Goal: Task Accomplishment & Management: Manage account settings

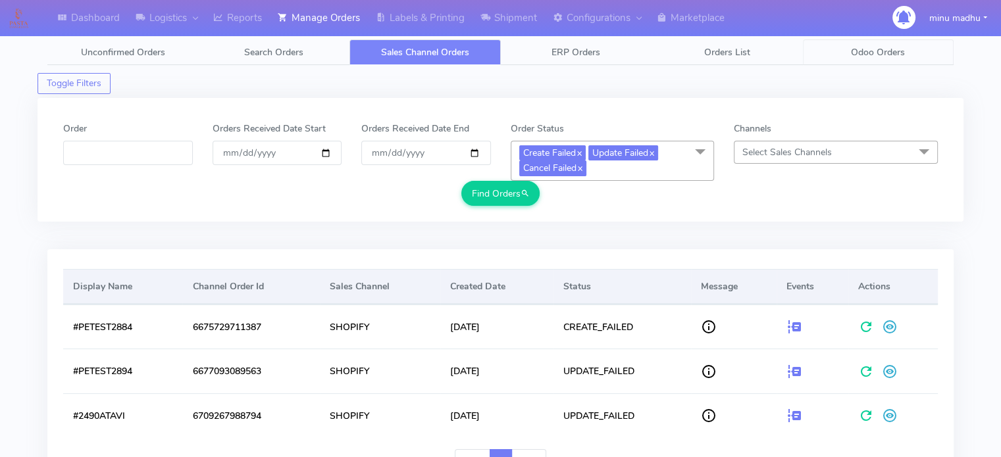
click at [885, 51] on span "Odoo Orders" at bounding box center [878, 52] width 54 height 12
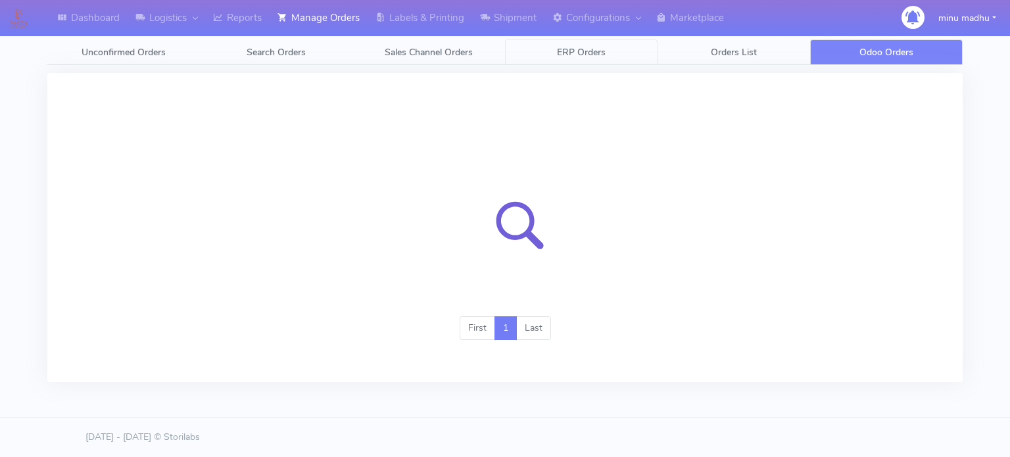
click at [592, 49] on span "ERP Orders" at bounding box center [581, 52] width 49 height 12
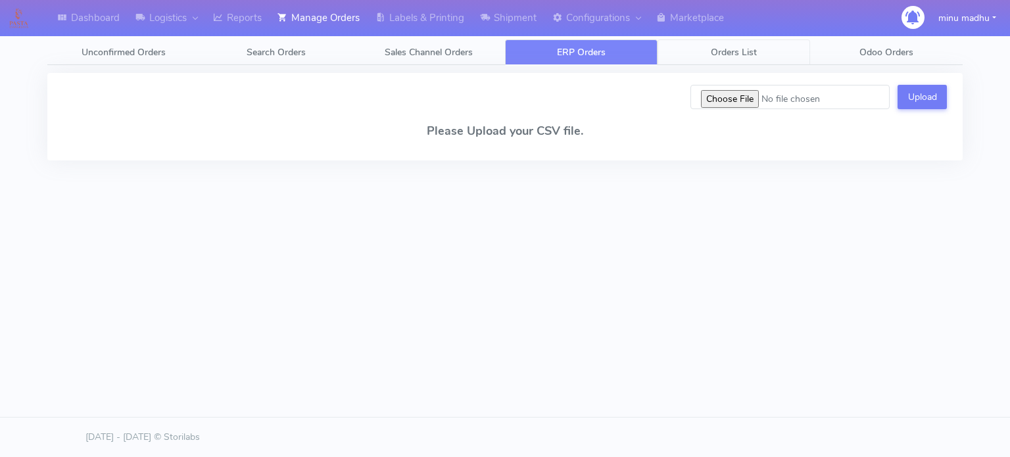
click at [729, 49] on span "Orders List" at bounding box center [734, 52] width 46 height 12
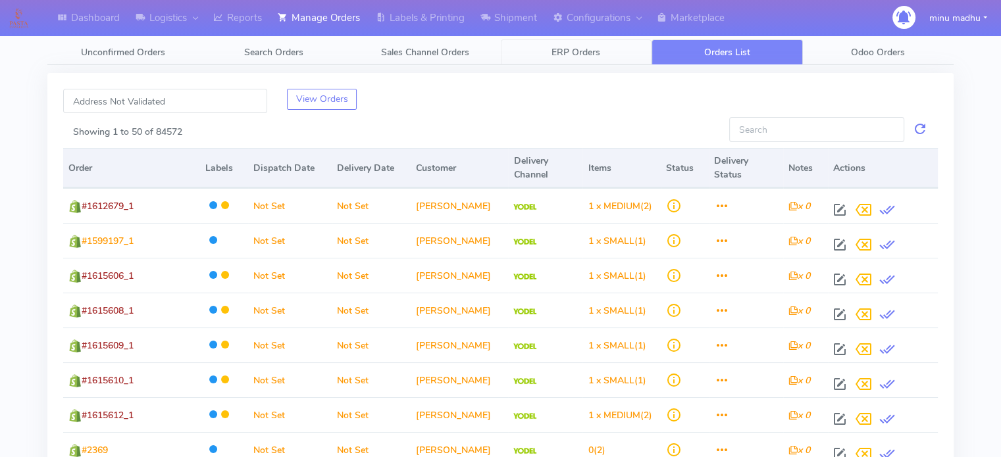
click at [566, 51] on span "ERP Orders" at bounding box center [575, 52] width 49 height 12
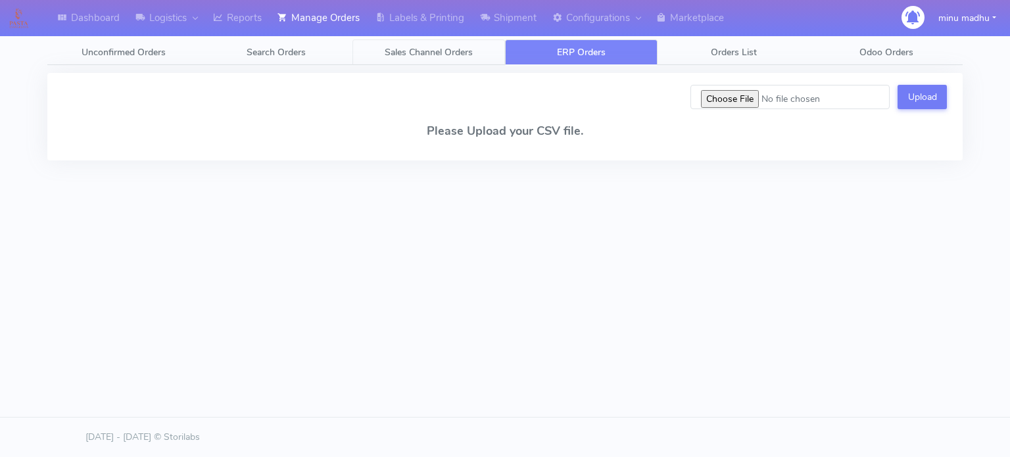
click at [424, 52] on span "Sales Channel Orders" at bounding box center [429, 52] width 88 height 12
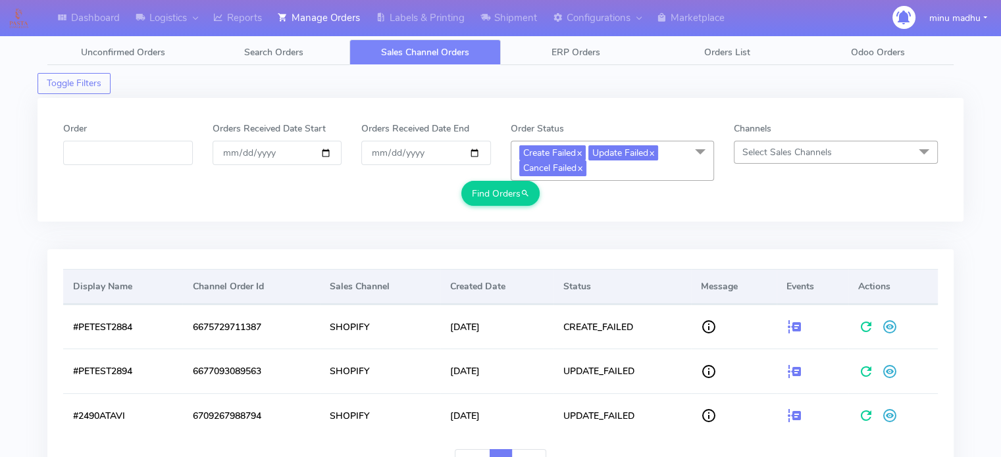
scroll to position [99, 0]
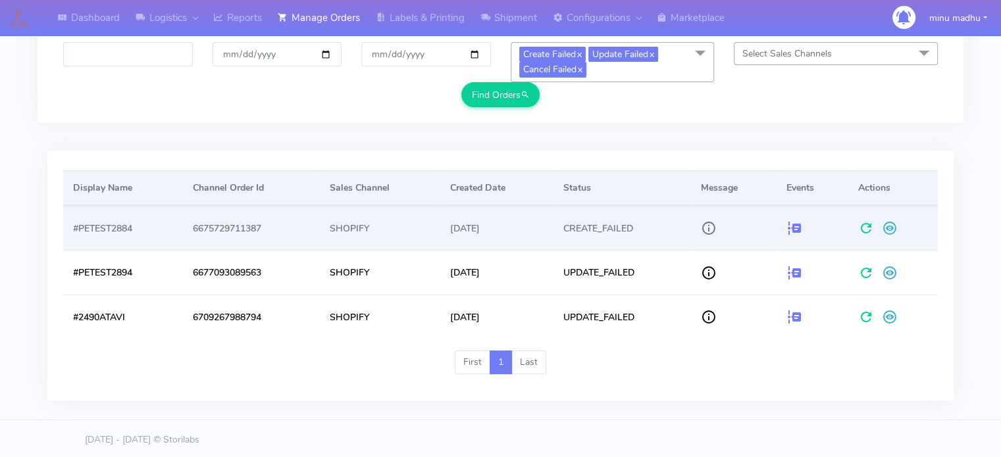
click at [132, 226] on td "#PETEST2884" at bounding box center [122, 228] width 119 height 44
drag, startPoint x: 134, startPoint y: 234, endPoint x: 63, endPoint y: 227, distance: 71.3
click at [63, 227] on td "#PETEST2884" at bounding box center [122, 228] width 119 height 44
copy td "#PETEST2884"
click at [864, 230] on span at bounding box center [866, 231] width 16 height 12
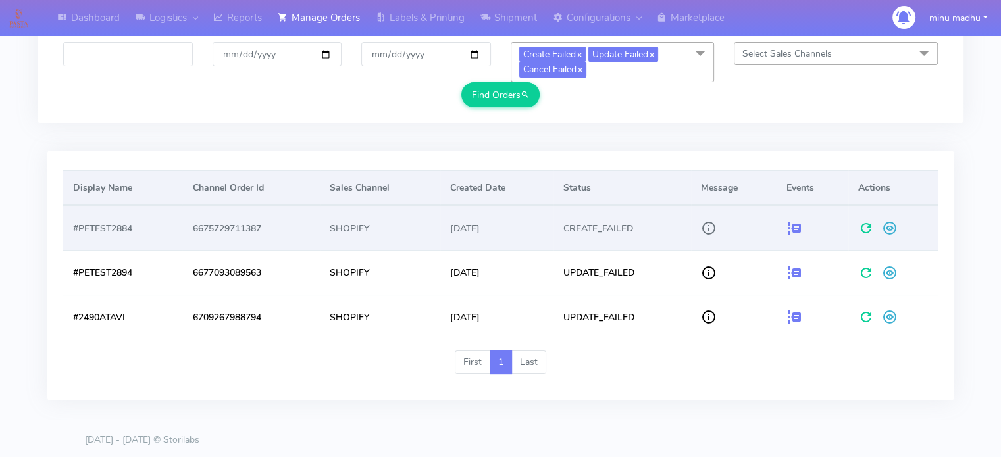
drag, startPoint x: 137, startPoint y: 234, endPoint x: 72, endPoint y: 229, distance: 65.3
click at [72, 229] on td "#PETEST2884" at bounding box center [122, 228] width 119 height 44
copy td "#PETEST2884"
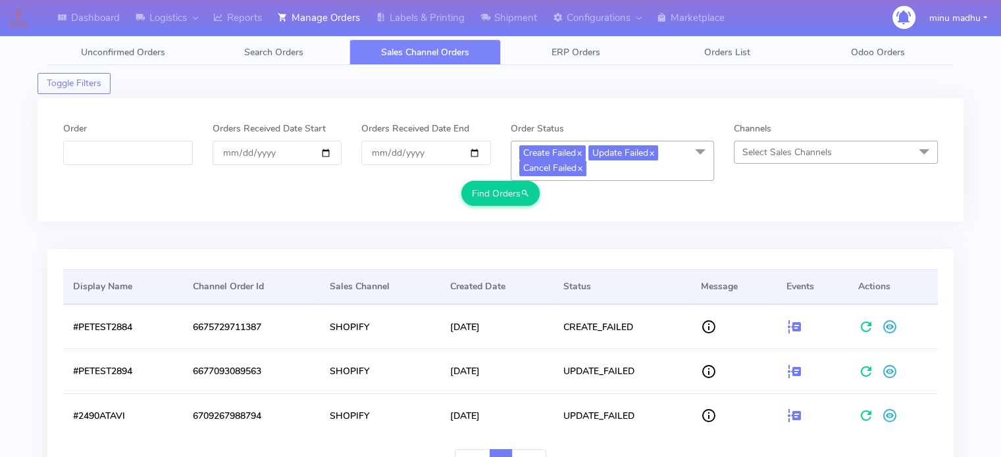
scroll to position [0, 0]
click at [577, 49] on span "ERP Orders" at bounding box center [575, 52] width 49 height 12
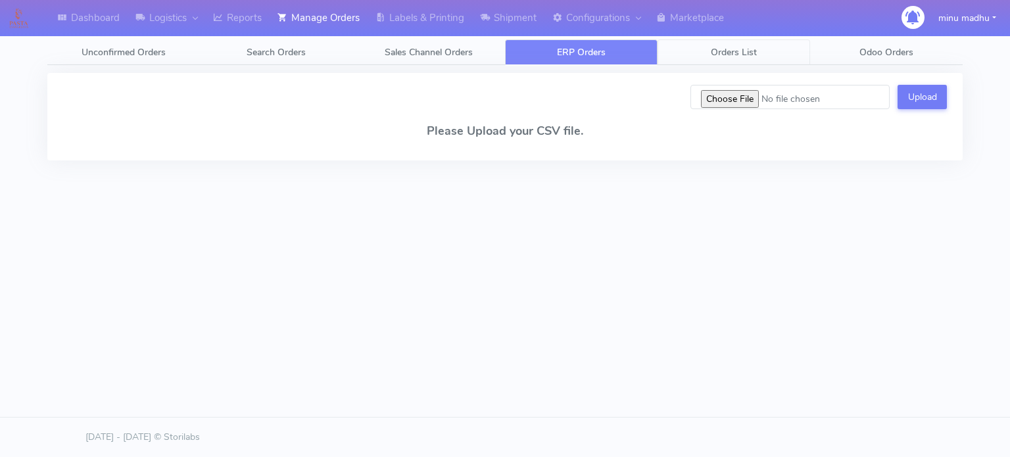
click at [729, 53] on span "Orders List" at bounding box center [734, 52] width 46 height 12
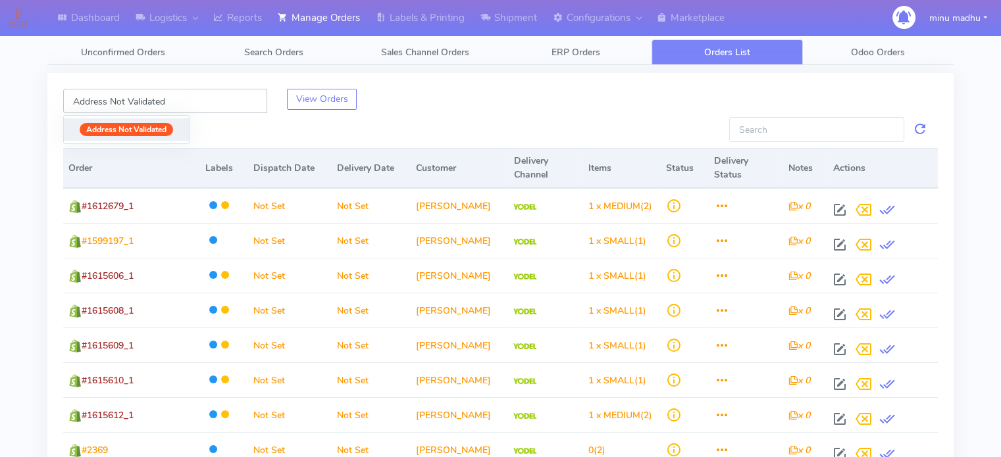
click at [178, 99] on input "Address Not Validated" at bounding box center [165, 101] width 204 height 24
drag, startPoint x: 166, startPoint y: 99, endPoint x: 53, endPoint y: 88, distance: 113.0
click at [53, 89] on div "Address Not Validated Address Not Validated" at bounding box center [165, 101] width 224 height 24
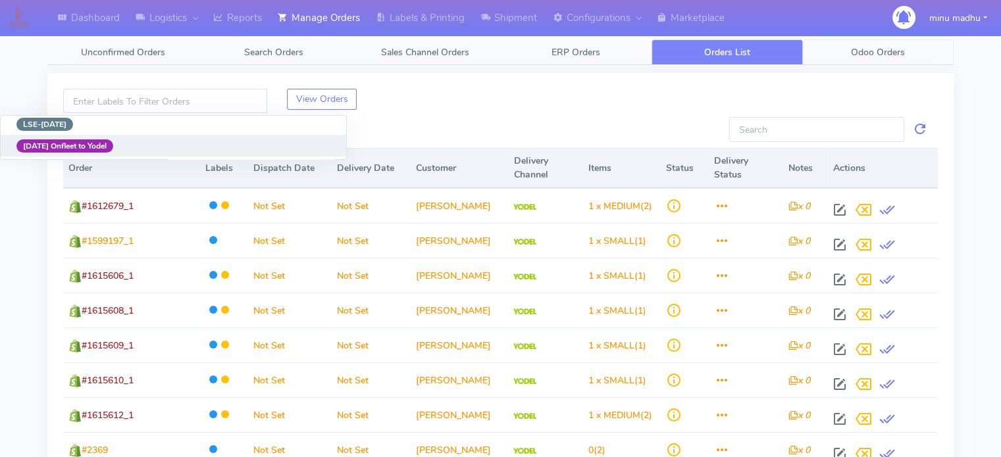
click at [890, 52] on span "Odoo Orders" at bounding box center [878, 52] width 54 height 12
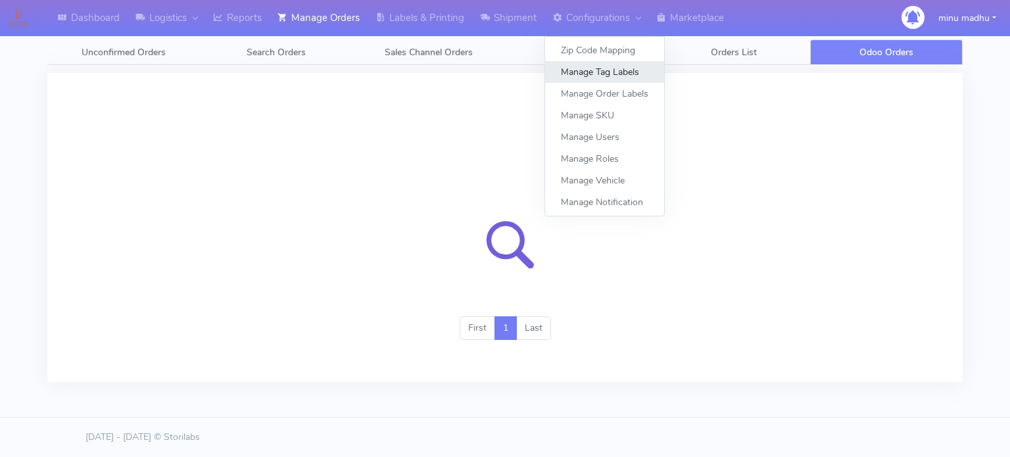
click at [603, 68] on link "Manage Tag Labels" at bounding box center [604, 72] width 119 height 22
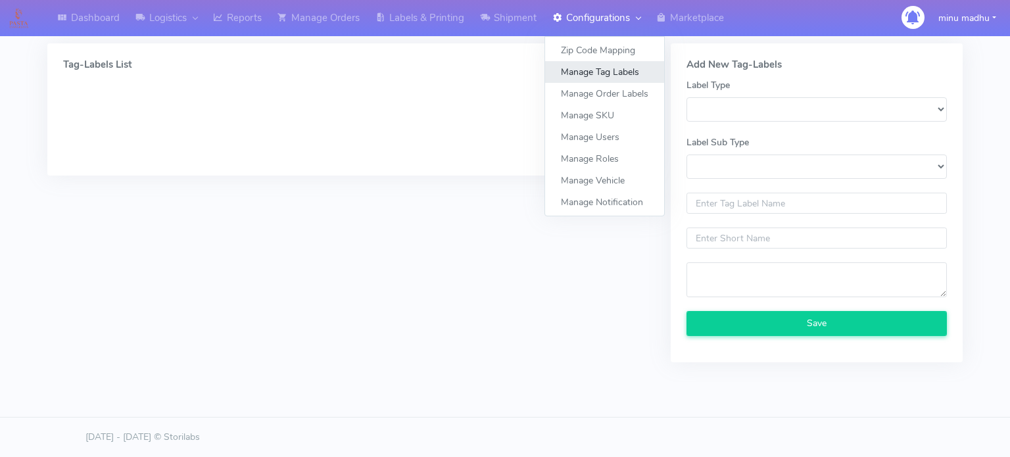
select select
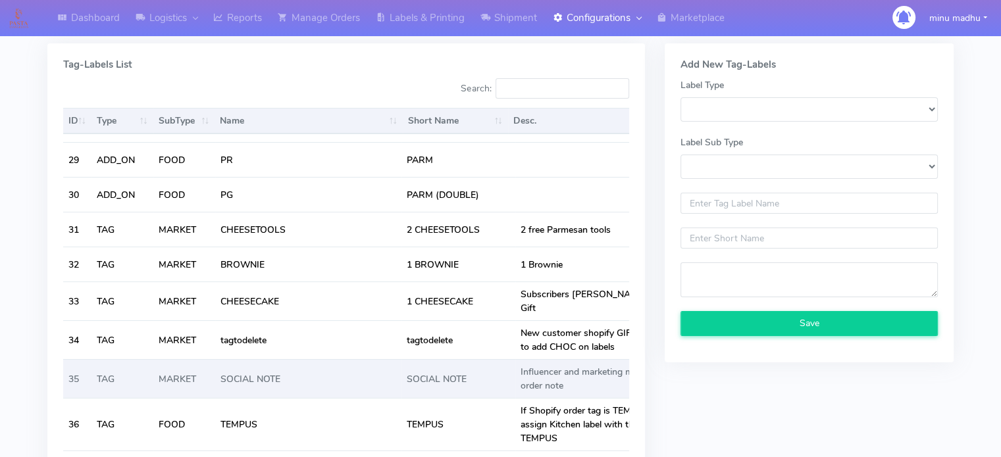
scroll to position [653, 0]
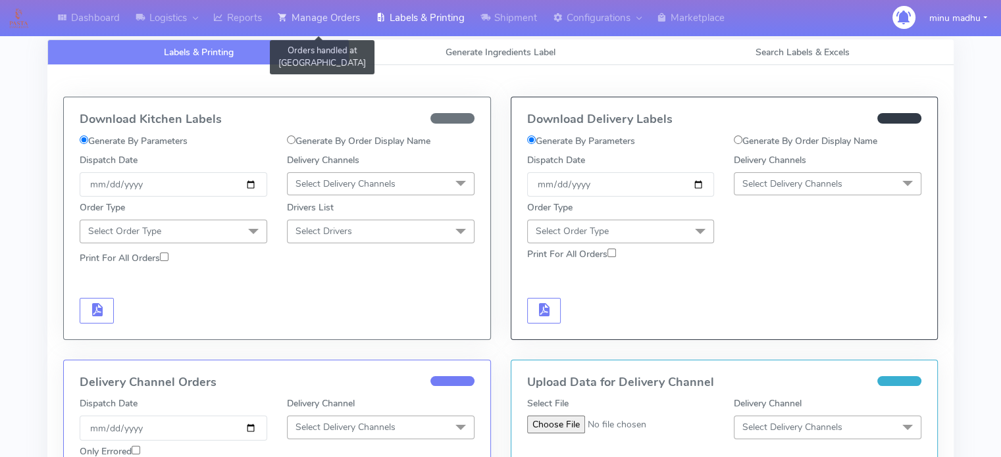
click at [309, 12] on link "Manage Orders" at bounding box center [319, 18] width 98 height 36
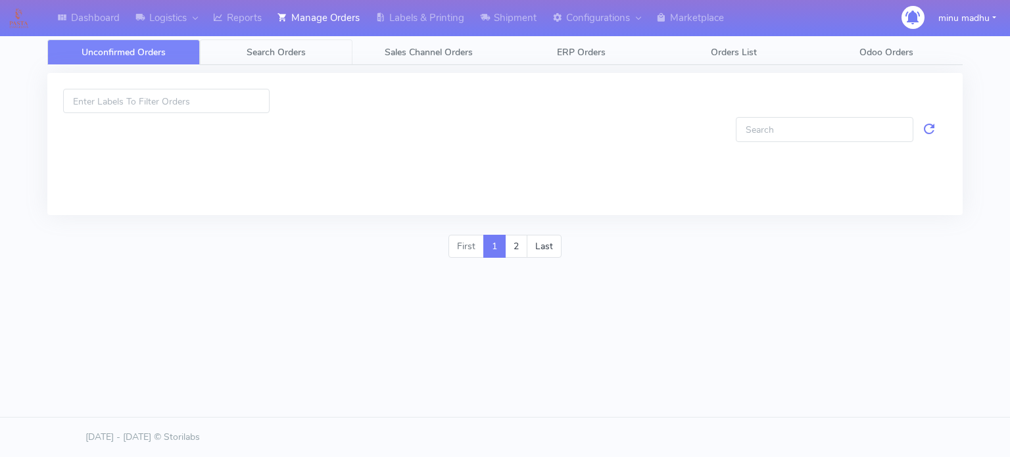
click at [270, 55] on span "Search Orders" at bounding box center [276, 52] width 59 height 12
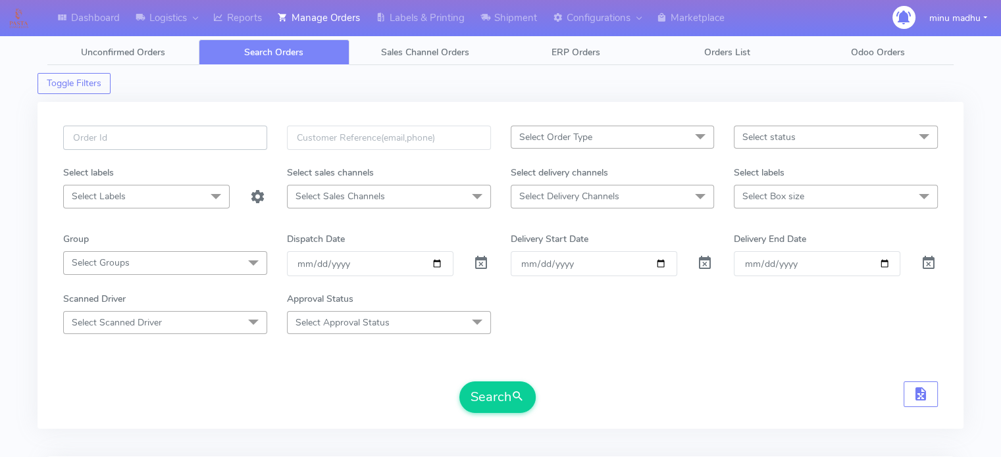
click at [222, 135] on input "text" at bounding box center [165, 138] width 204 height 24
paste input "#PETEST2884"
type input "#PETEST2884"
click at [482, 264] on span at bounding box center [481, 266] width 16 height 12
click at [497, 403] on button "Search" at bounding box center [497, 398] width 76 height 32
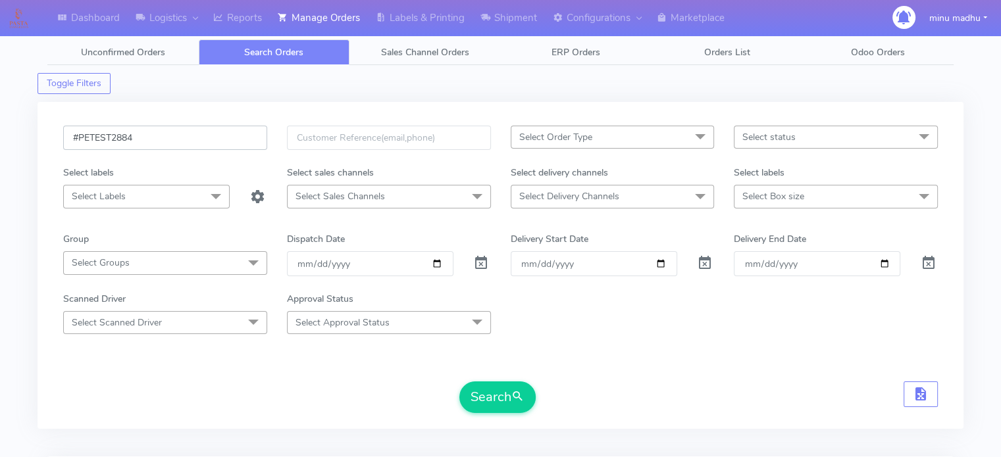
drag, startPoint x: 201, startPoint y: 138, endPoint x: 55, endPoint y: 134, distance: 145.4
click at [55, 134] on div "#PETEST2884" at bounding box center [165, 146] width 224 height 40
paste input "Complete"
type input "#PETEST2884"
click at [489, 387] on button "Search" at bounding box center [497, 398] width 76 height 32
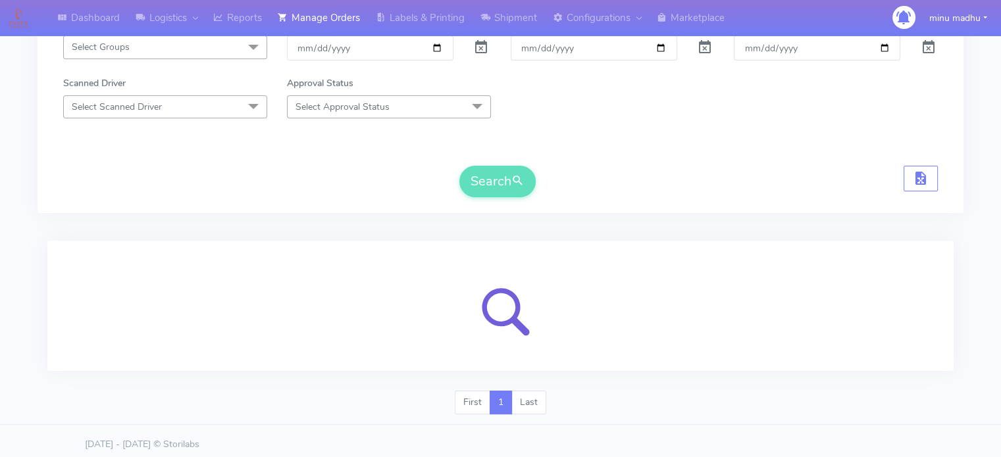
scroll to position [157, 0]
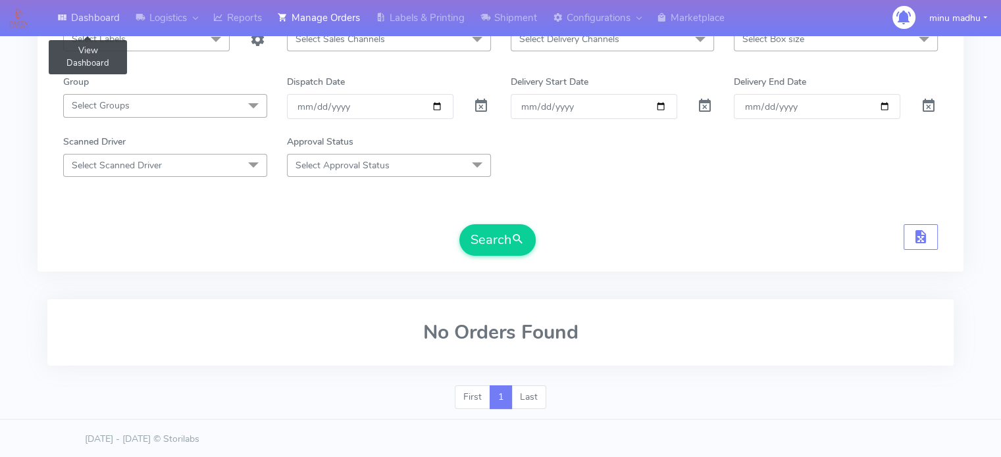
click at [97, 15] on link "Dashboard" at bounding box center [88, 18] width 78 height 36
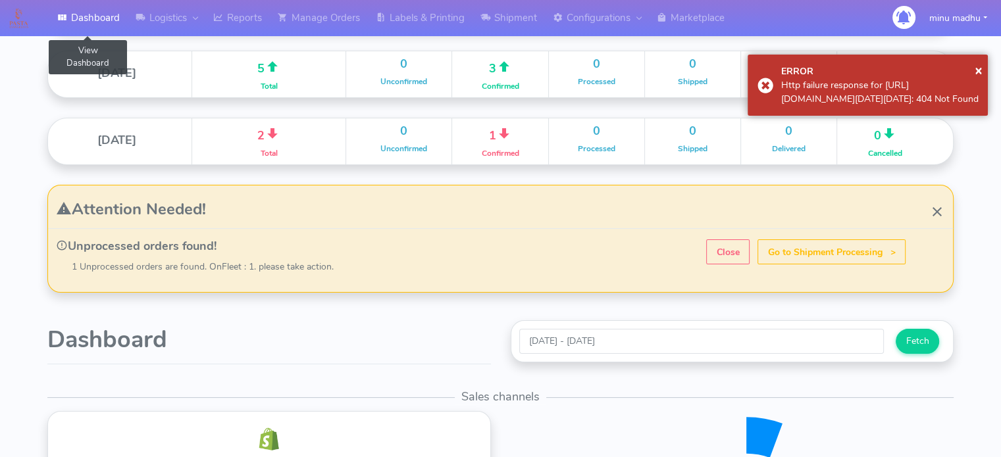
scroll to position [233, 453]
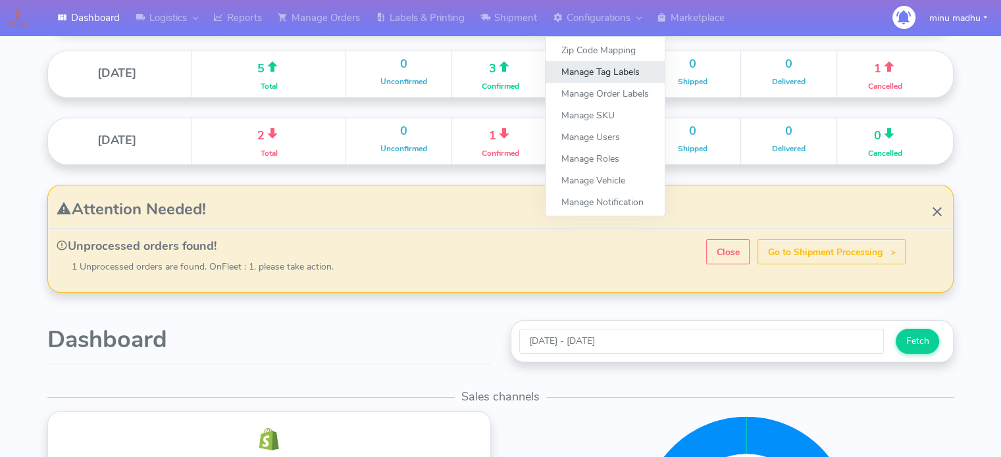
click at [598, 68] on link "Manage Tag Labels" at bounding box center [604, 72] width 119 height 22
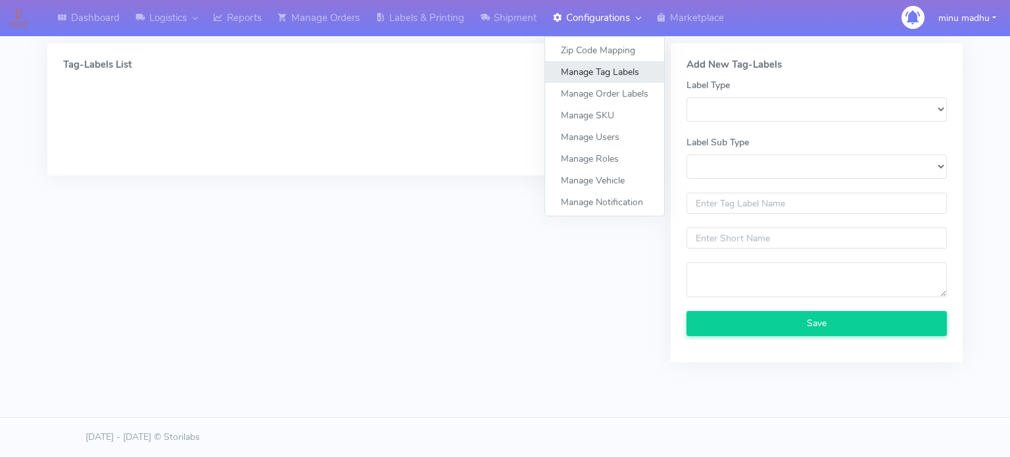
select select
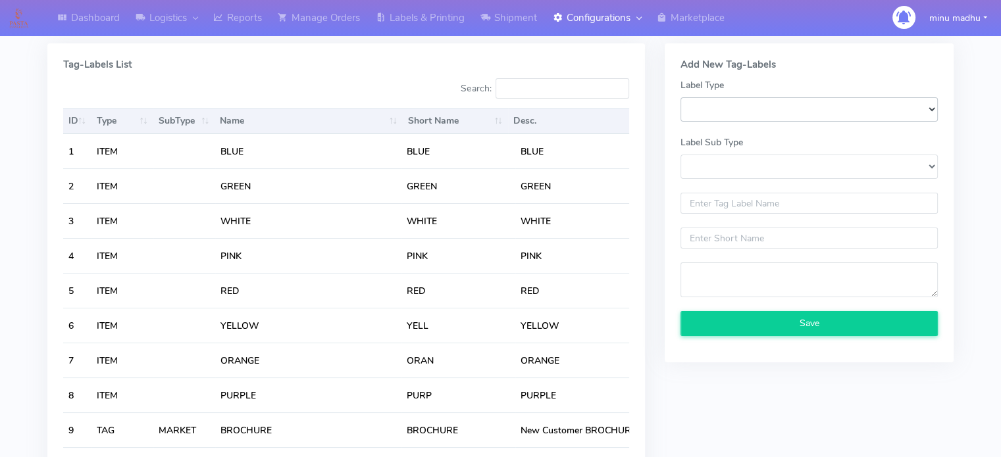
click at [697, 107] on select "SKU_LABEL ITEM ADD_ON ALERT TAG" at bounding box center [808, 109] width 257 height 24
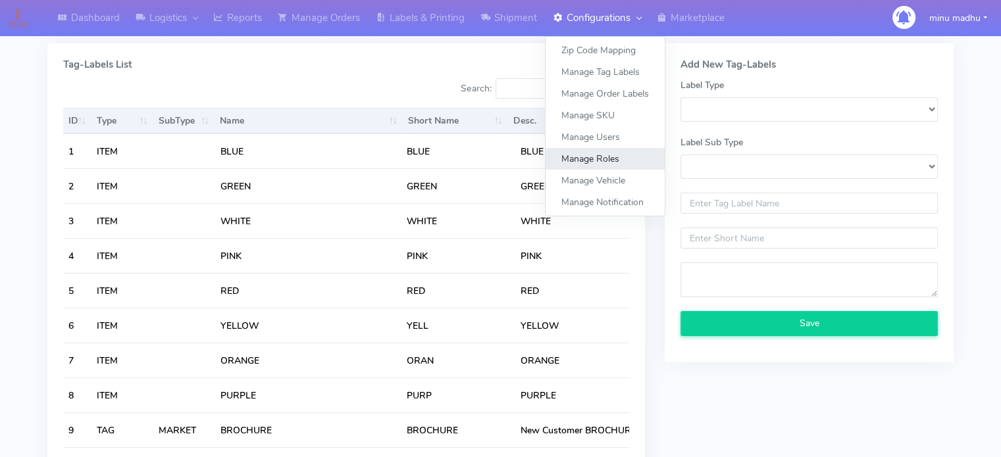
click at [580, 160] on link "Manage Roles" at bounding box center [604, 159] width 119 height 22
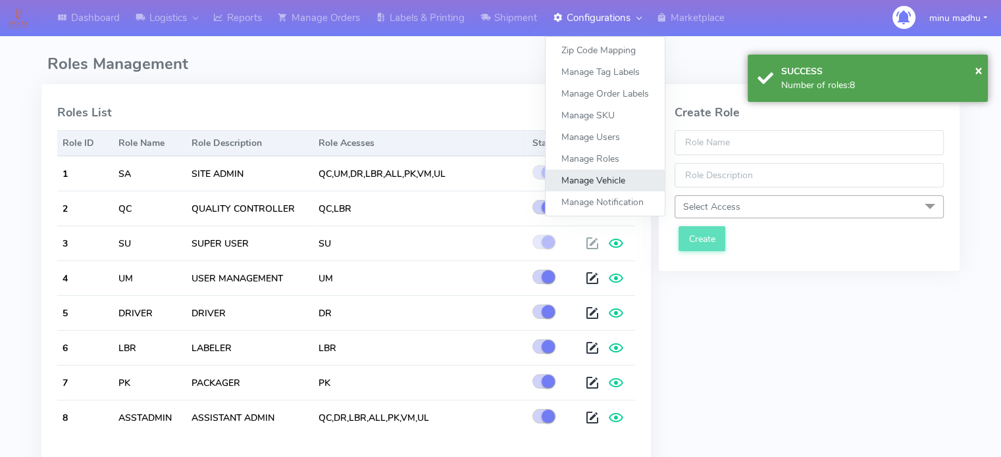
click at [589, 182] on link "Manage Vehicle" at bounding box center [604, 181] width 119 height 22
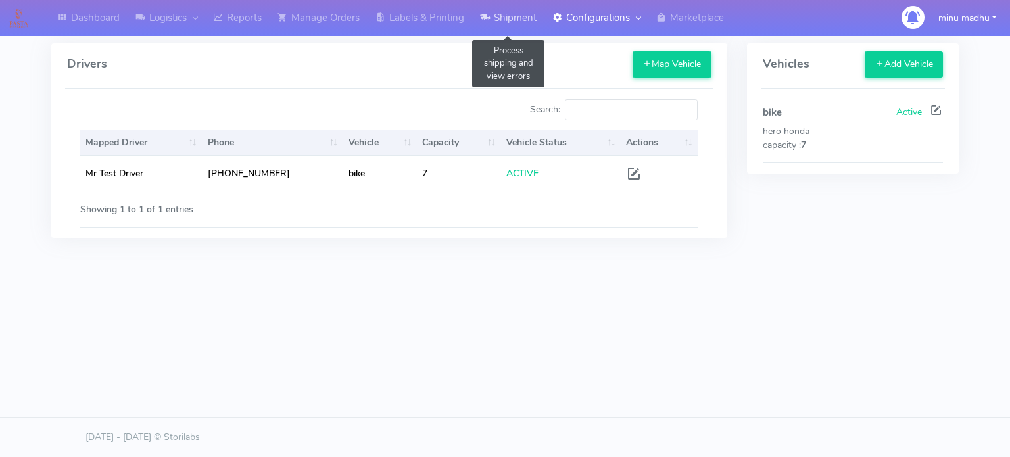
click at [518, 18] on link "Shipment" at bounding box center [508, 18] width 72 height 36
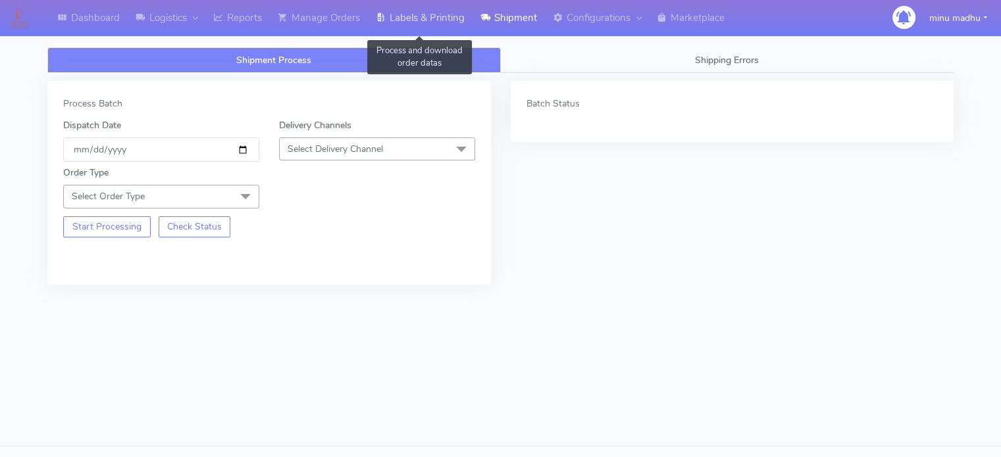
click at [437, 15] on link "Labels & Printing" at bounding box center [420, 18] width 105 height 36
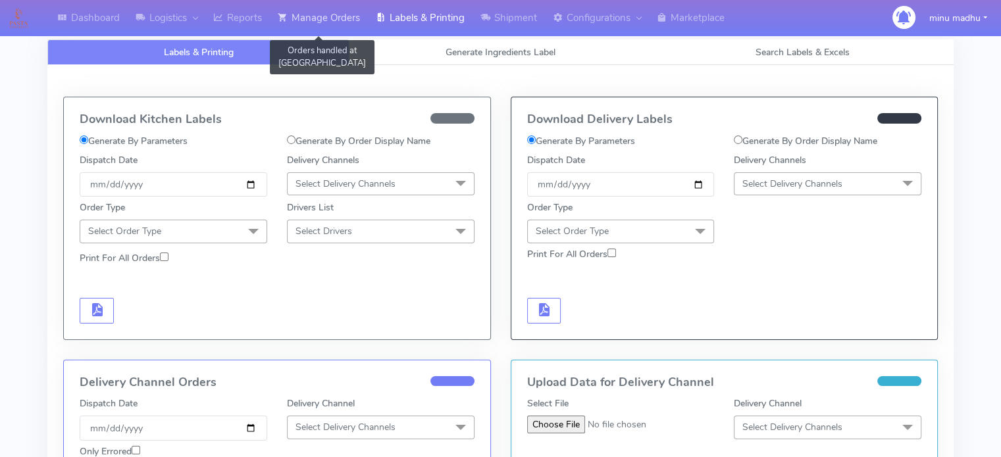
click at [328, 14] on link "Manage Orders" at bounding box center [319, 18] width 98 height 36
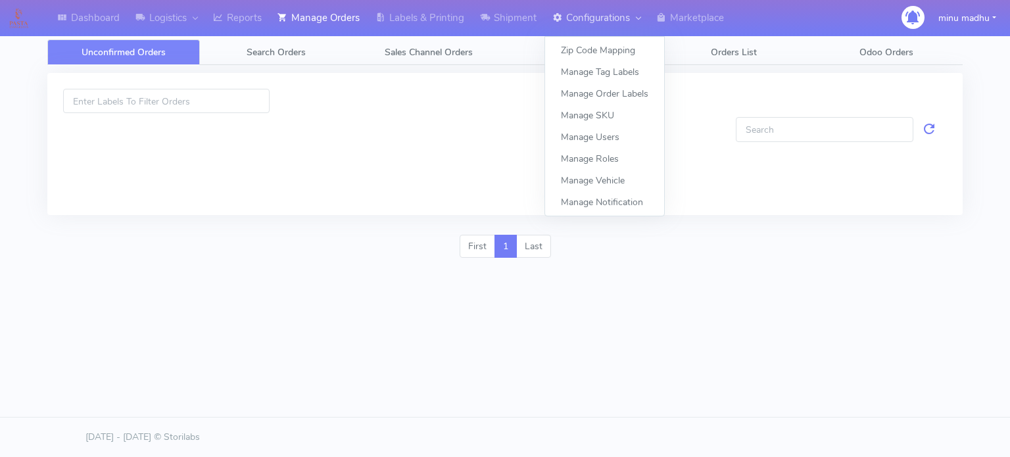
click at [586, 20] on link "Configurations" at bounding box center [597, 18] width 104 height 36
